Goal: Find specific page/section: Find specific page/section

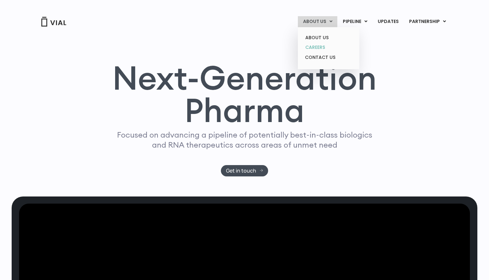
click at [320, 45] on link "CAREERS" at bounding box center [328, 47] width 57 height 10
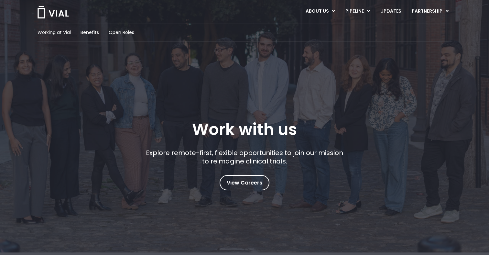
scroll to position [45, 0]
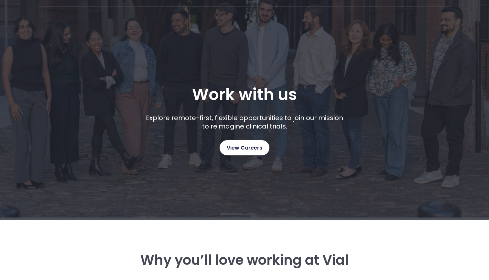
click at [241, 149] on span "View Careers" at bounding box center [245, 148] width 36 height 8
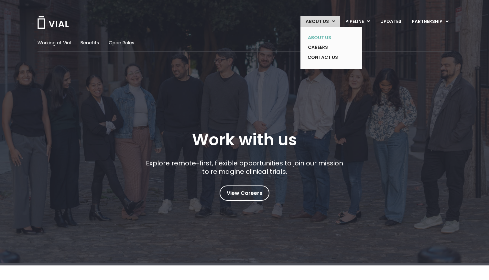
click at [321, 38] on link "ABOUT US" at bounding box center [326, 38] width 47 height 10
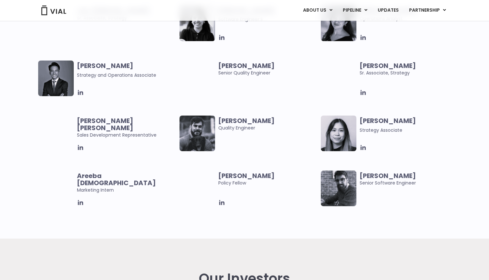
scroll to position [1255, 0]
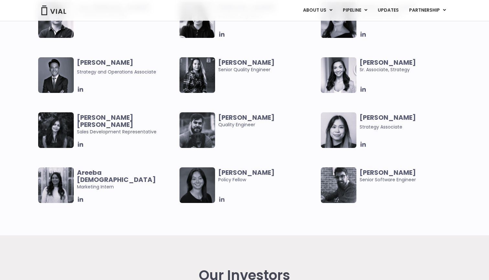
click at [218, 200] on icon at bounding box center [221, 199] width 7 height 7
